Goal: Transaction & Acquisition: Purchase product/service

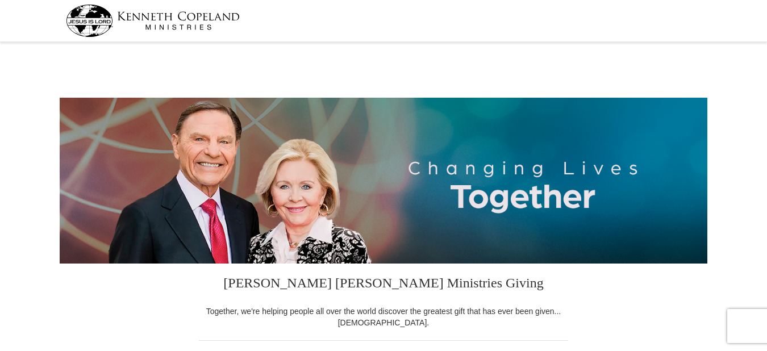
select select "FL"
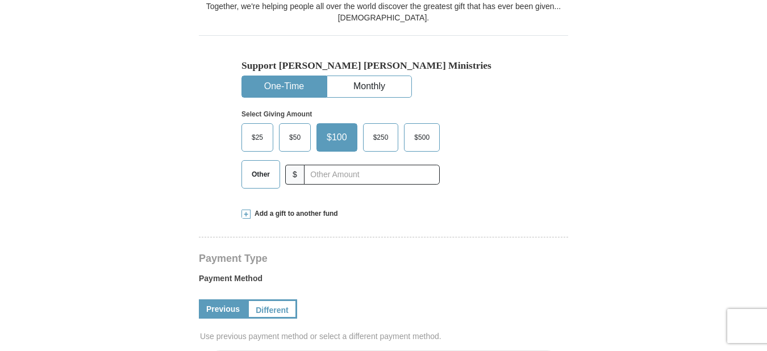
scroll to position [308, 0]
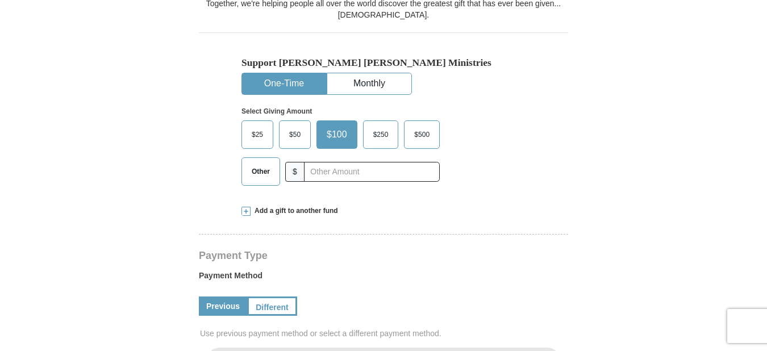
click at [289, 135] on span "$50" at bounding box center [295, 134] width 23 height 17
click at [0, 0] on input "$50" at bounding box center [0, 0] width 0 height 0
click at [289, 135] on span "$50" at bounding box center [297, 134] width 27 height 17
click at [0, 0] on input "$50" at bounding box center [0, 0] width 0 height 0
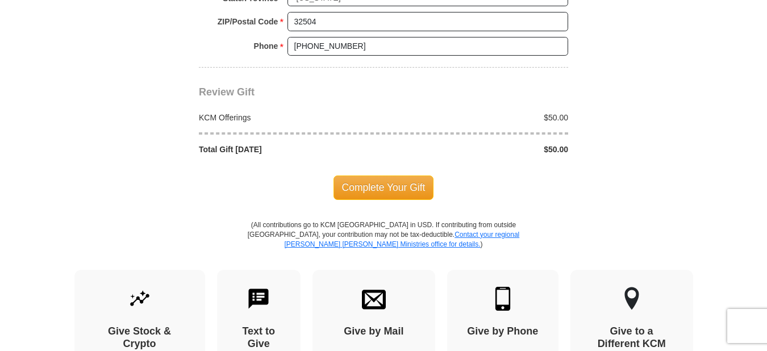
scroll to position [1055, 0]
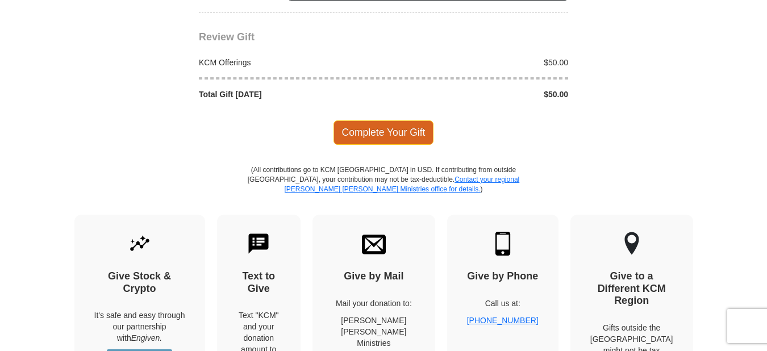
click at [362, 130] on span "Complete Your Gift" at bounding box center [384, 133] width 101 height 24
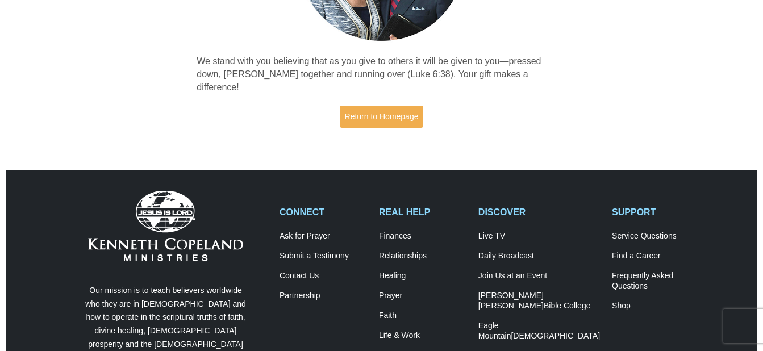
scroll to position [219, 0]
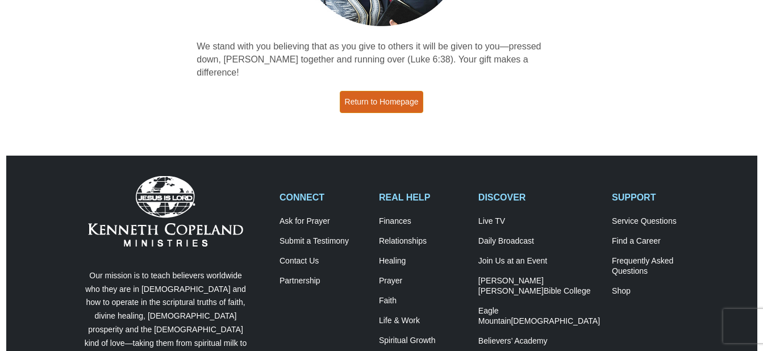
click at [366, 91] on link "Return to Homepage" at bounding box center [382, 102] width 84 height 22
